Goal: Task Accomplishment & Management: Complete application form

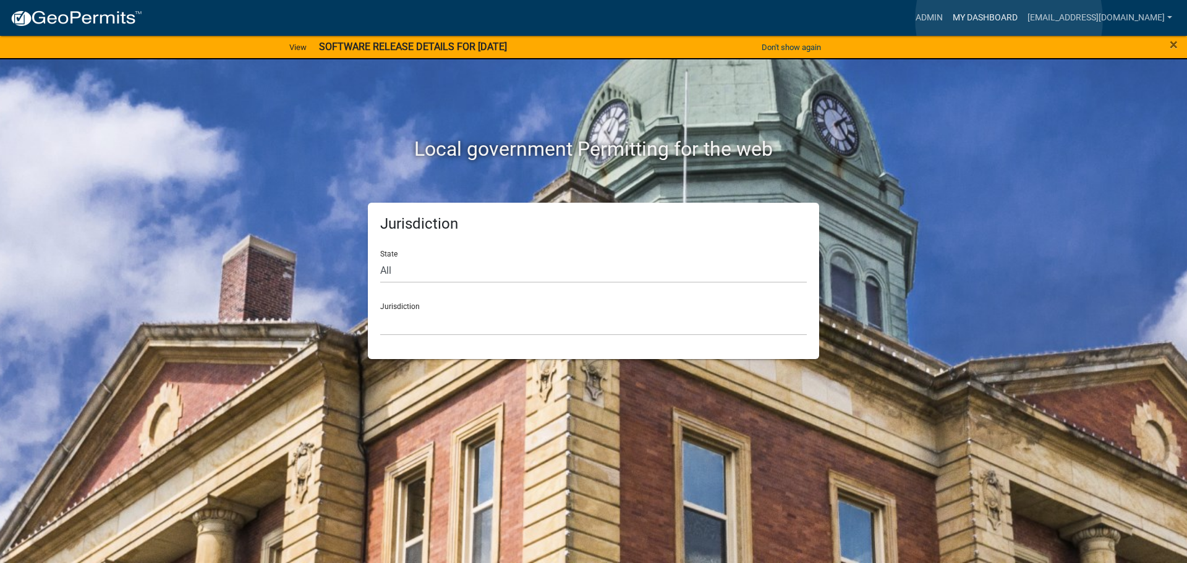
click at [1009, 19] on link "My Dashboard" at bounding box center [984, 17] width 75 height 23
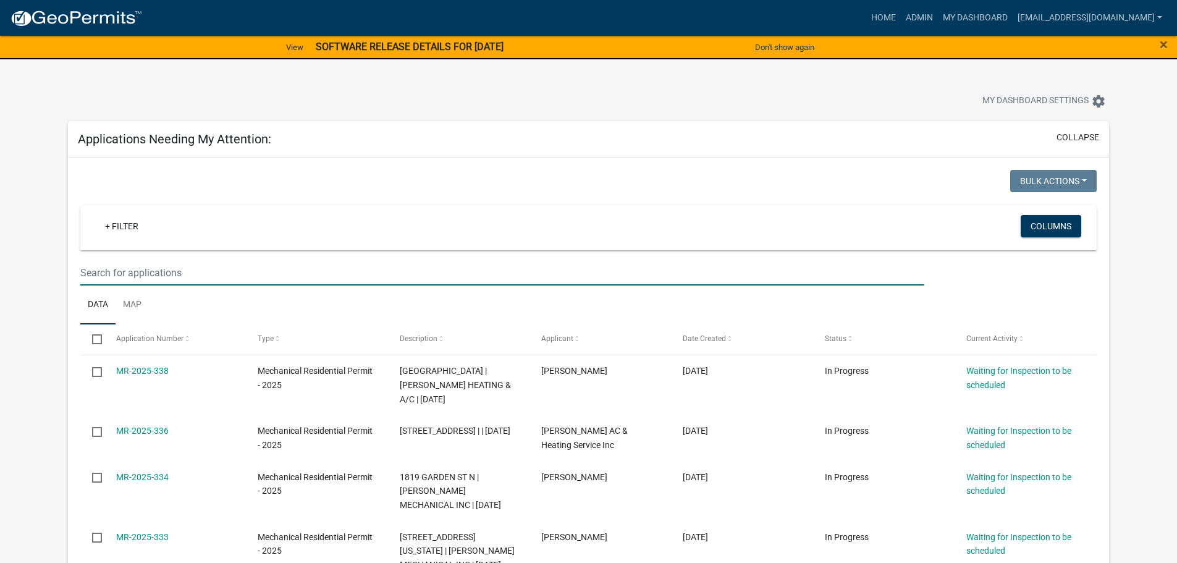
click at [100, 276] on input "text" at bounding box center [502, 272] width 844 height 25
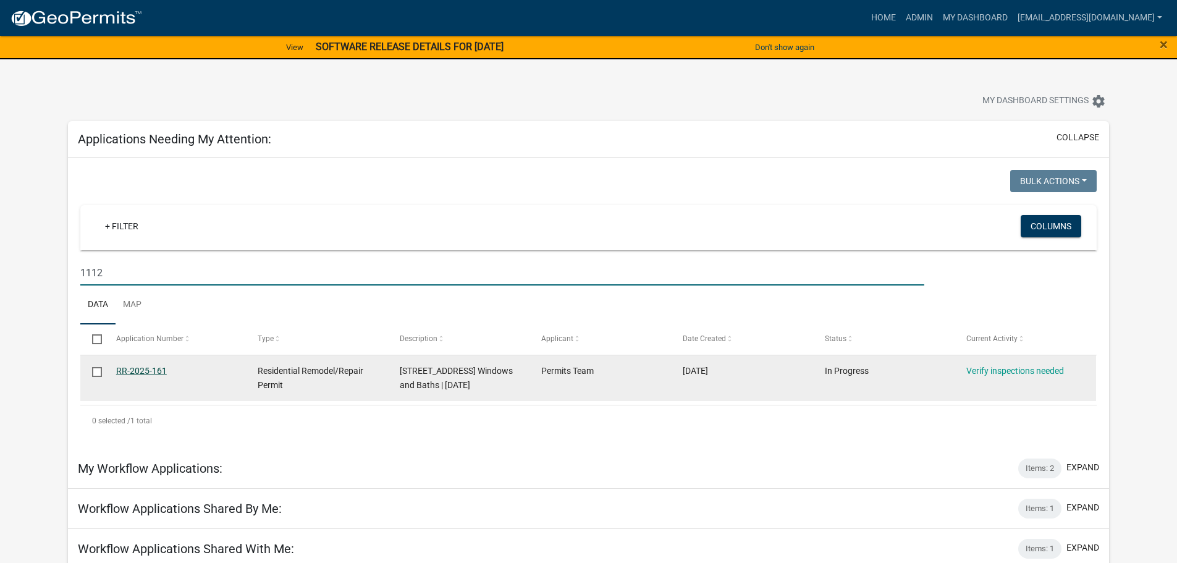
type input "1112"
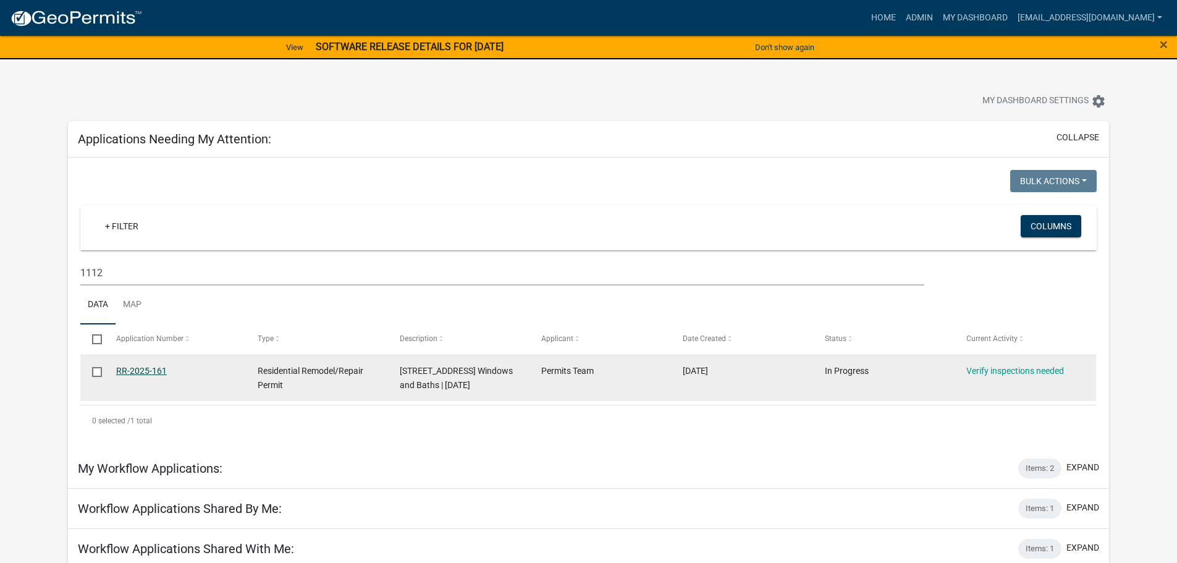
click at [156, 370] on link "RR-2025-161" at bounding box center [141, 371] width 51 height 10
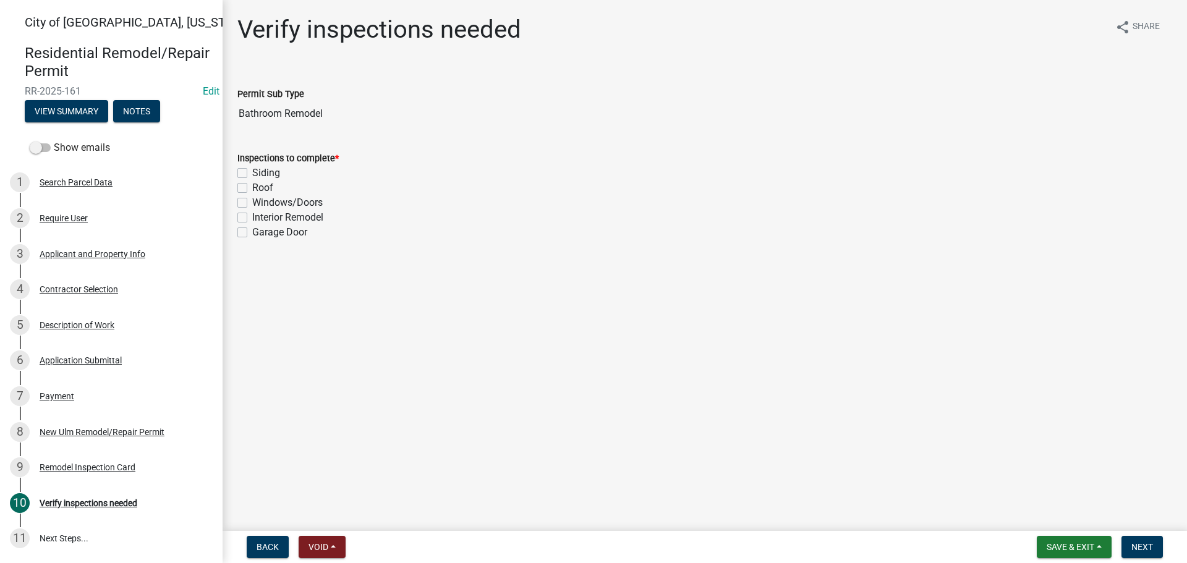
click at [252, 216] on label "Interior Remodel" at bounding box center [287, 217] width 71 height 15
click at [252, 216] on input "Interior Remodel" at bounding box center [256, 214] width 8 height 8
checkbox input "true"
checkbox input "false"
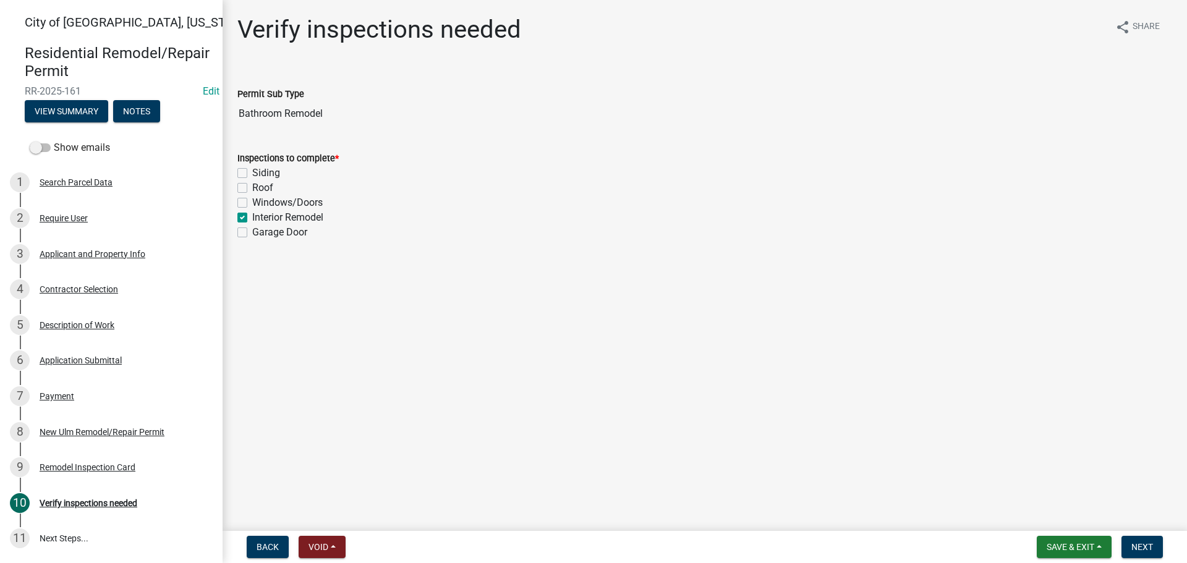
checkbox input "false"
checkbox input "true"
checkbox input "false"
click at [1134, 551] on span "Next" at bounding box center [1142, 547] width 22 height 10
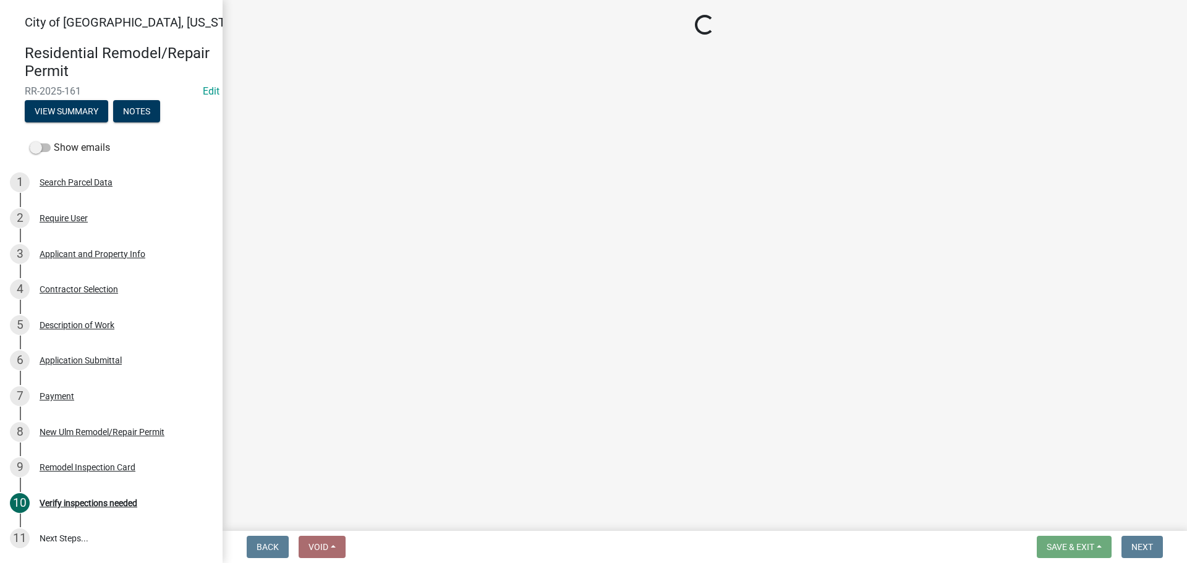
select select "805d55ac-e238-4e04-8f8e-acc067f36c3e"
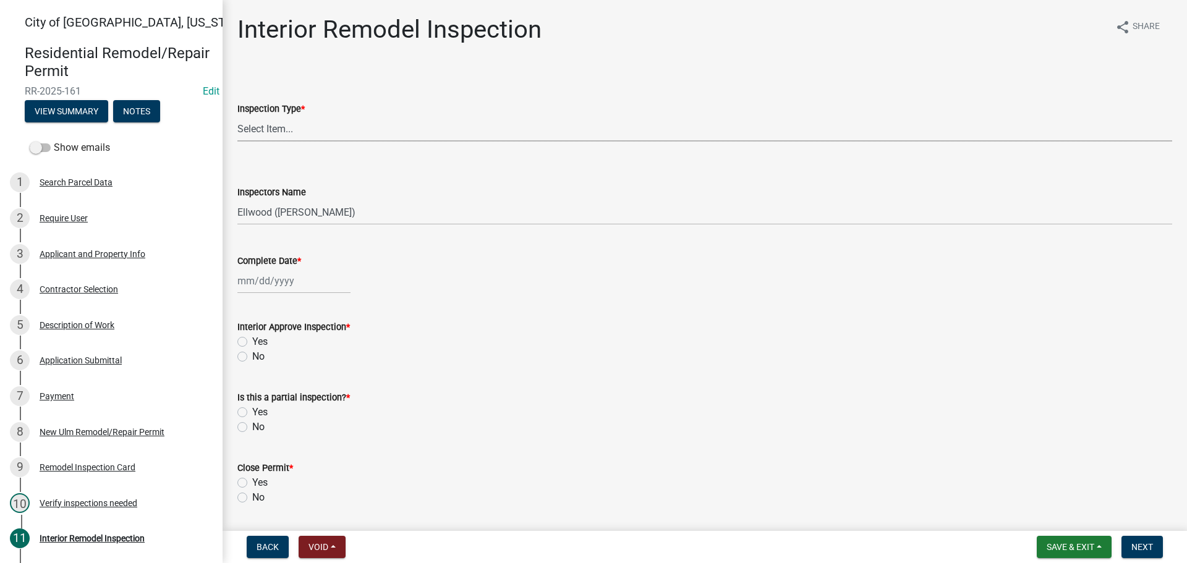
click at [258, 137] on select "Select Item... Plumbing Rough-In Electrical RI Inspection Framing Insulation/Po…" at bounding box center [704, 128] width 935 height 25
click at [237, 116] on select "Select Item... Plumbing Rough-In Electrical RI Inspection Framing Insulation/Po…" at bounding box center [704, 128] width 935 height 25
select select "bbdb7cc8-01a3-4b5d-b8c6-7bf202fa47c8"
click at [263, 201] on select "Select Item... Ellwood ([PERSON_NAME]) [EMAIL_ADDRESS][DOMAIN_NAME] ([PERSON_NA…" at bounding box center [704, 212] width 935 height 25
select select "cd72df13-1819-4c17-818e-bd68a66556fb"
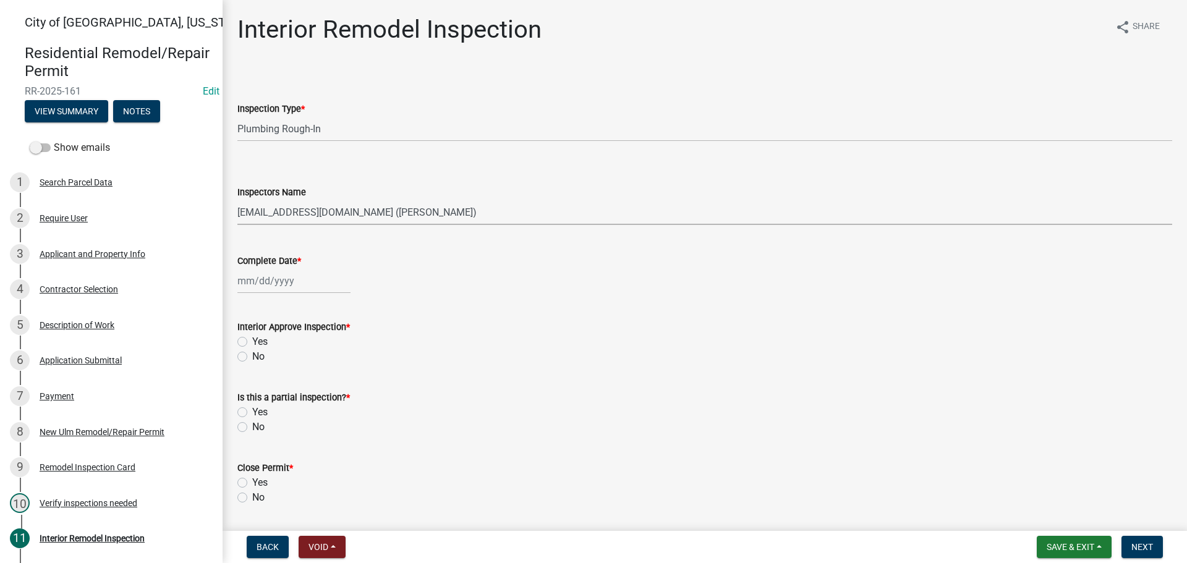
click at [237, 200] on select "Select Item... Ellwood ([PERSON_NAME]) [EMAIL_ADDRESS][DOMAIN_NAME] ([PERSON_NA…" at bounding box center [704, 212] width 935 height 25
click at [273, 279] on div at bounding box center [293, 280] width 113 height 25
select select "9"
select select "2025"
click at [241, 360] on div "8" at bounding box center [250, 367] width 20 height 20
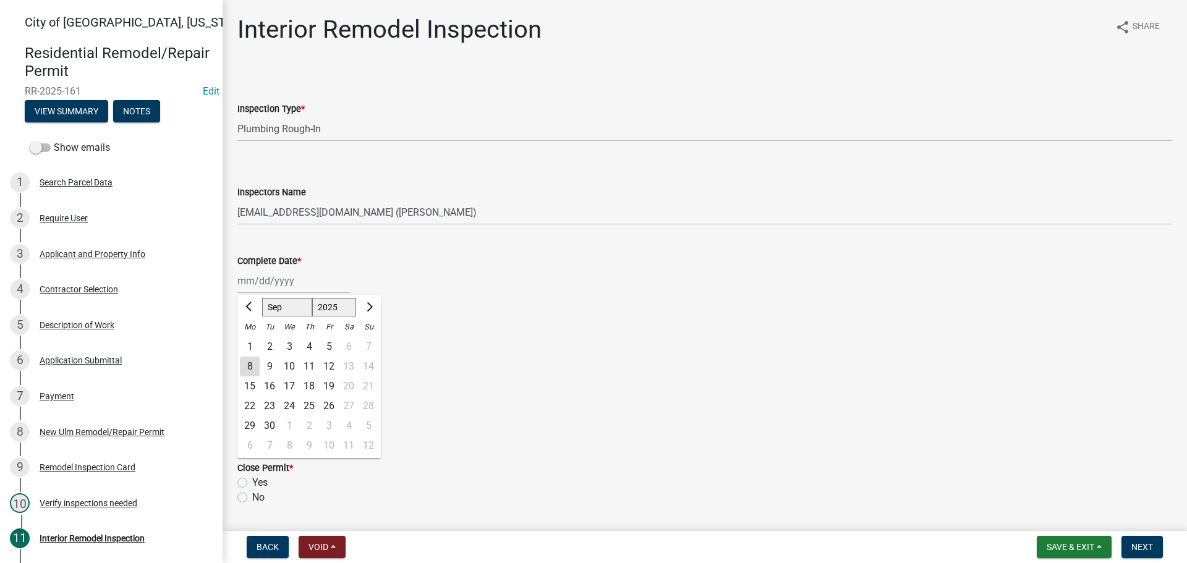
type input "[DATE]"
click at [252, 341] on label "Yes" at bounding box center [259, 341] width 15 height 15
click at [252, 341] on input "Yes" at bounding box center [256, 338] width 8 height 8
radio input "true"
click at [252, 425] on label "No" at bounding box center [258, 427] width 12 height 15
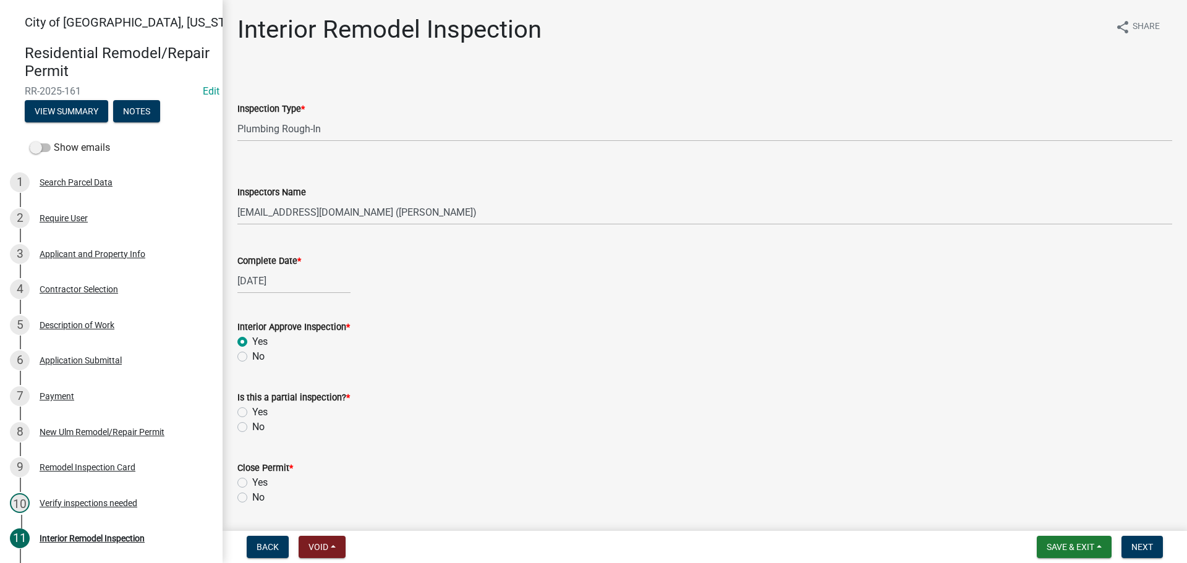
click at [252, 425] on input "No" at bounding box center [256, 424] width 8 height 8
radio input "true"
click at [252, 498] on label "No" at bounding box center [258, 497] width 12 height 15
click at [252, 498] on input "No" at bounding box center [256, 494] width 8 height 8
radio input "true"
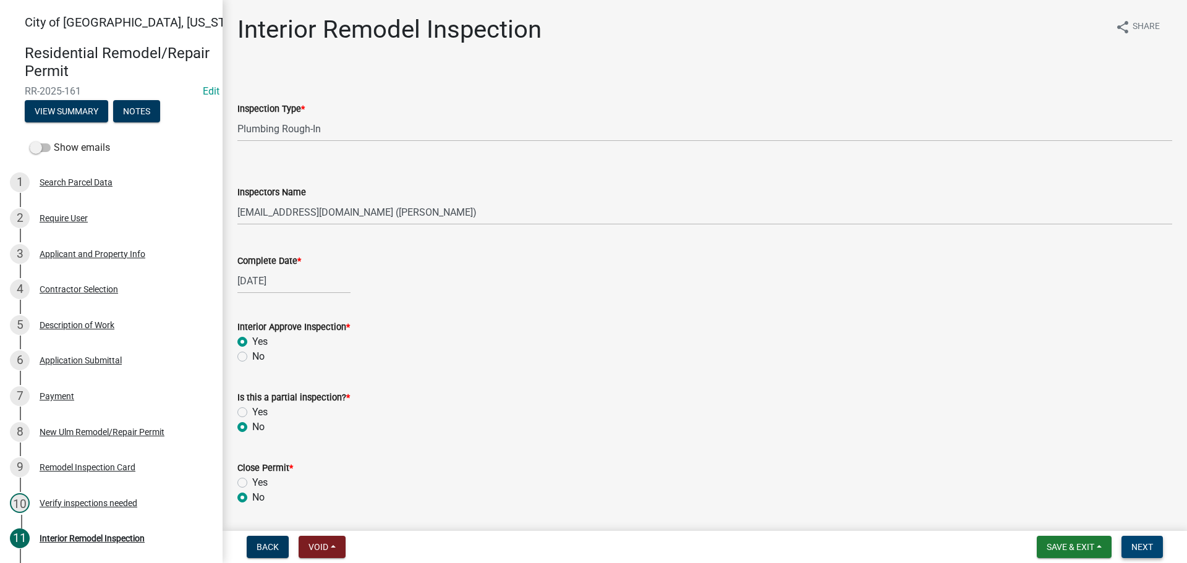
click at [1156, 548] on button "Next" at bounding box center [1141, 547] width 41 height 22
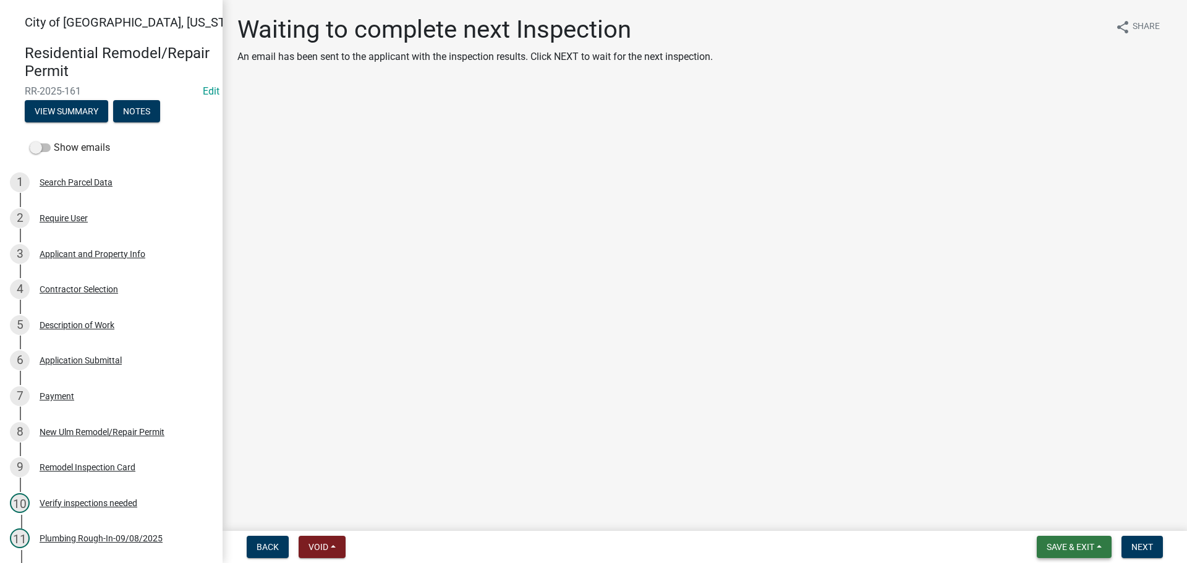
click at [1068, 542] on span "Save & Exit" at bounding box center [1070, 547] width 48 height 10
click at [1040, 523] on button "Save & Exit" at bounding box center [1061, 515] width 99 height 30
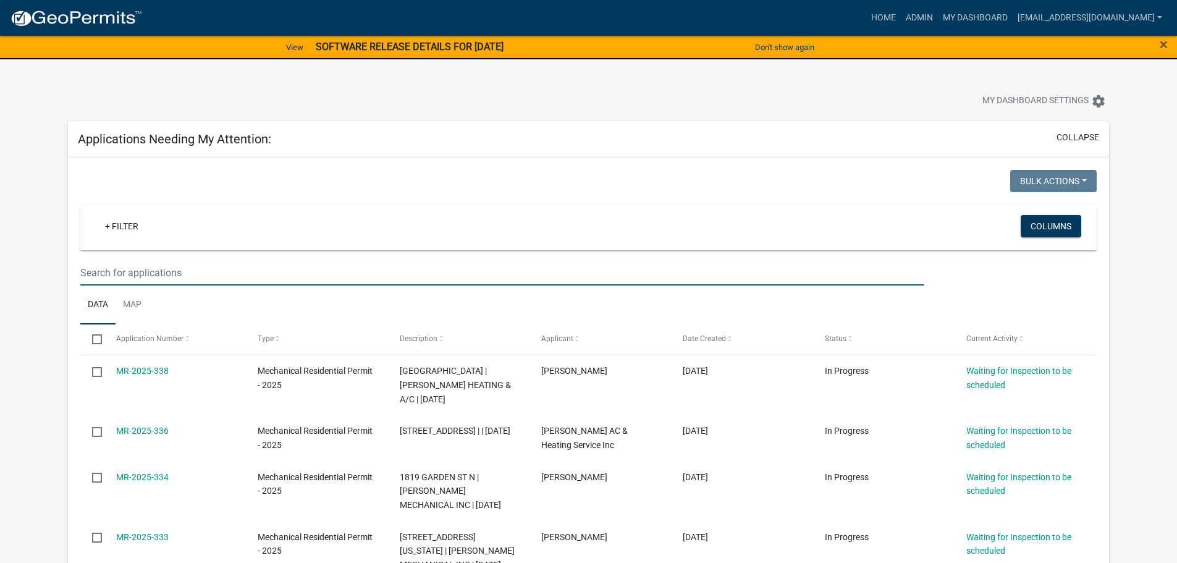
click at [121, 278] on input "text" at bounding box center [502, 272] width 844 height 25
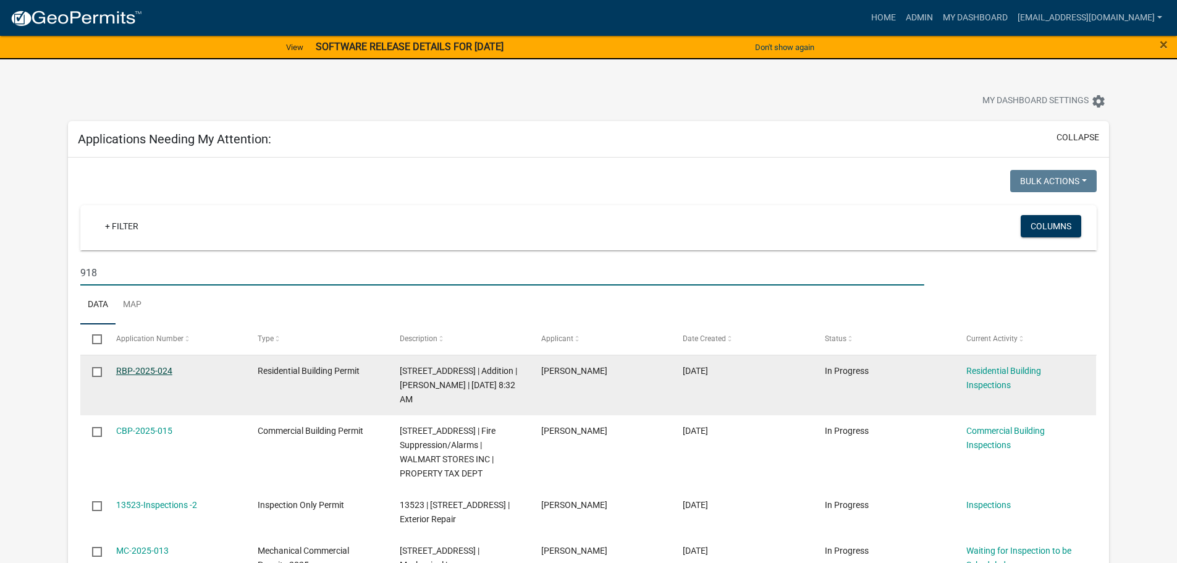
type input "918"
click at [152, 369] on link "RBP-2025-024" at bounding box center [144, 371] width 56 height 10
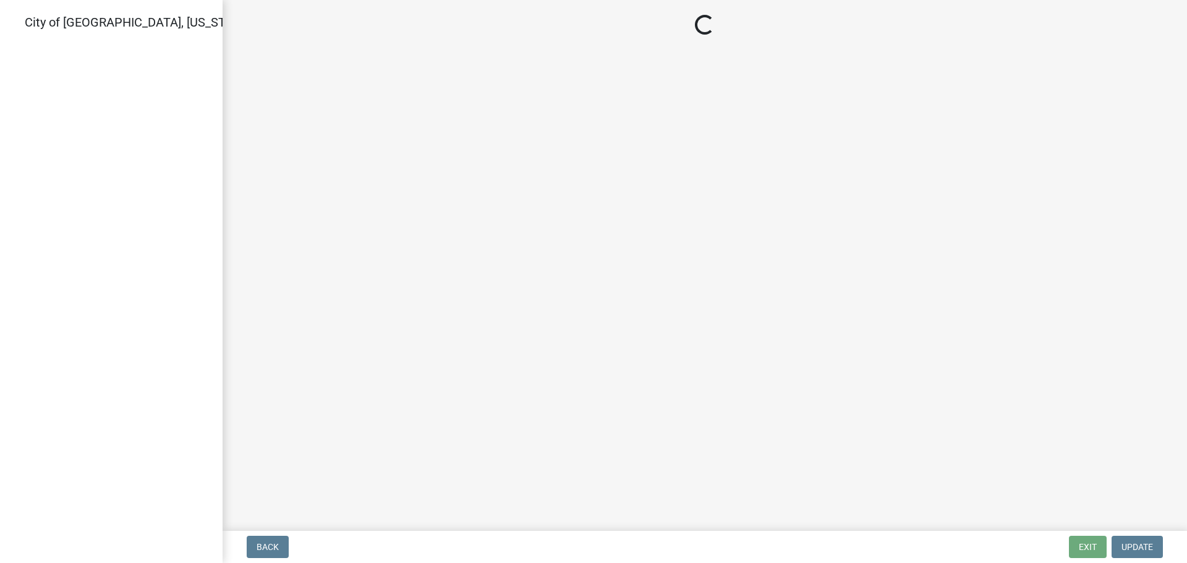
select select "805d55ac-e238-4e04-8f8e-acc067f36c3e"
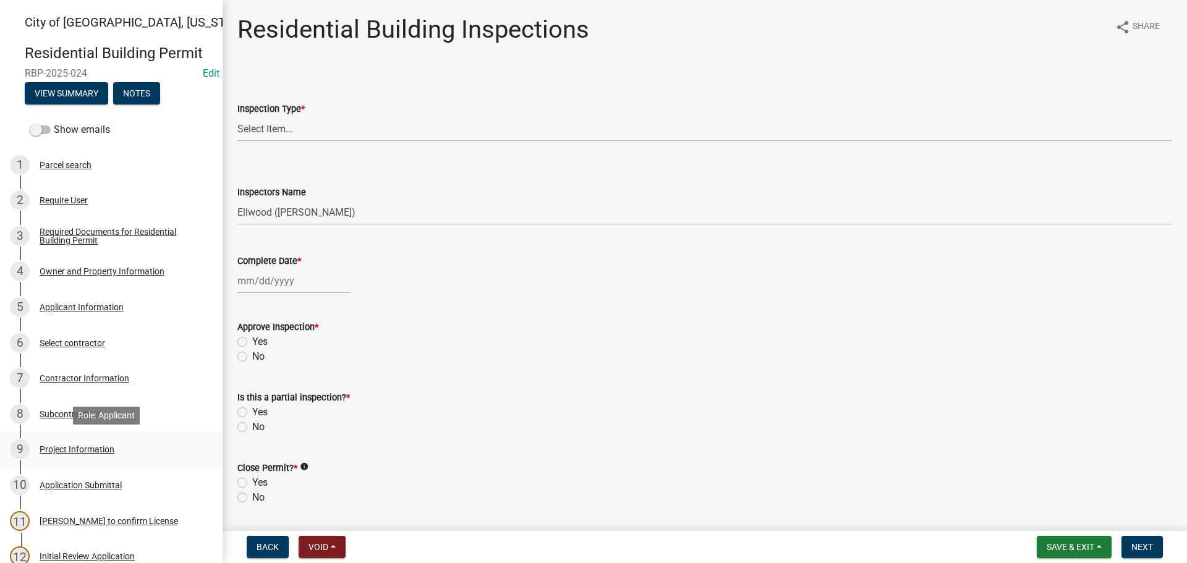
click at [59, 453] on div "Project Information" at bounding box center [77, 449] width 75 height 9
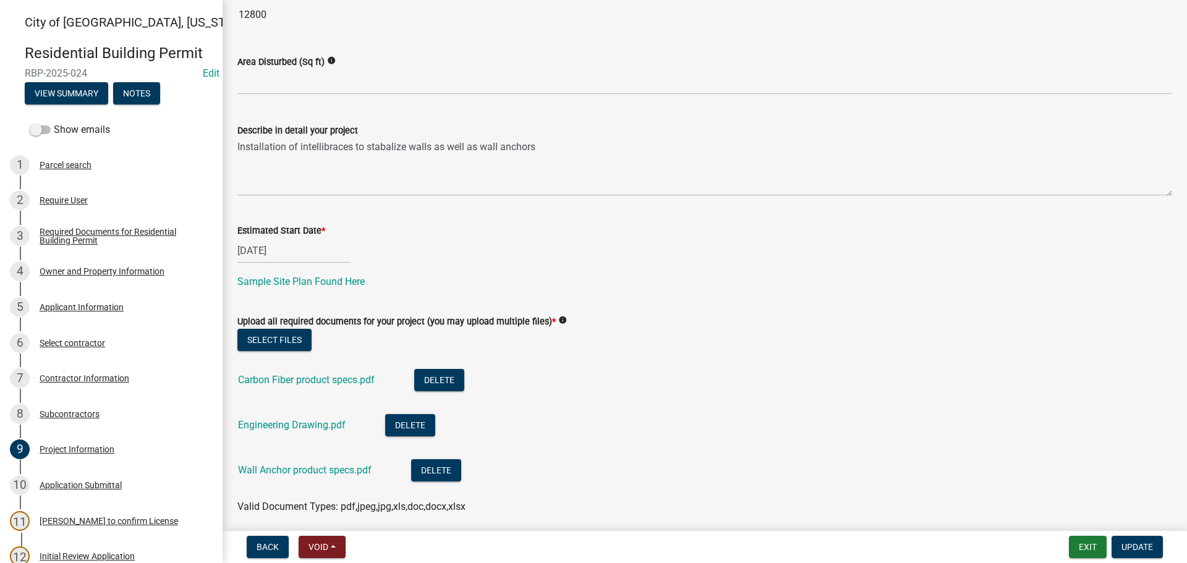
scroll to position [309, 0]
